Goal: Transaction & Acquisition: Purchase product/service

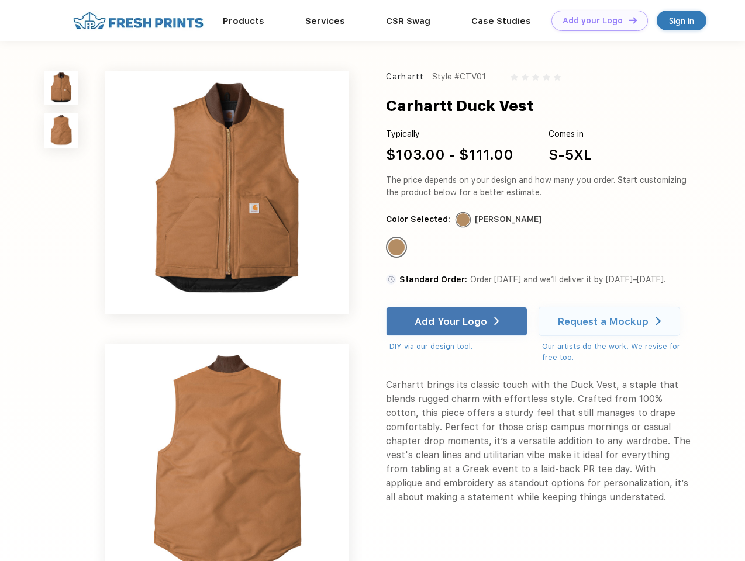
click at [595, 20] on link "Add your Logo Design Tool" at bounding box center [599, 21] width 96 height 20
click at [0, 0] on div "Design Tool" at bounding box center [0, 0] width 0 height 0
click at [627, 20] on link "Add your Logo Design Tool" at bounding box center [599, 21] width 96 height 20
click at [61, 88] on img at bounding box center [61, 88] width 35 height 35
click at [61, 131] on img at bounding box center [61, 130] width 35 height 35
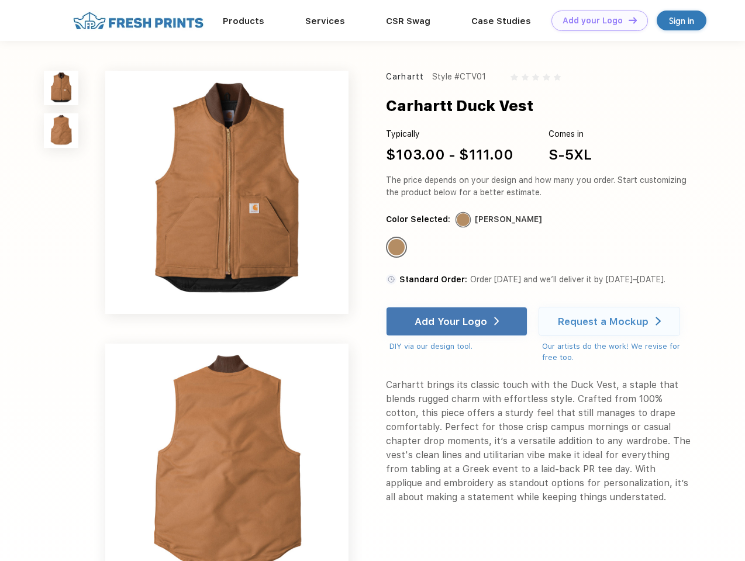
click at [398, 248] on div "Standard Color" at bounding box center [396, 247] width 16 height 16
click at [458, 322] on div "Add Your Logo" at bounding box center [451, 322] width 73 height 12
click at [611, 322] on div "Request a Mockup" at bounding box center [603, 322] width 91 height 12
